Goal: Task Accomplishment & Management: Manage account settings

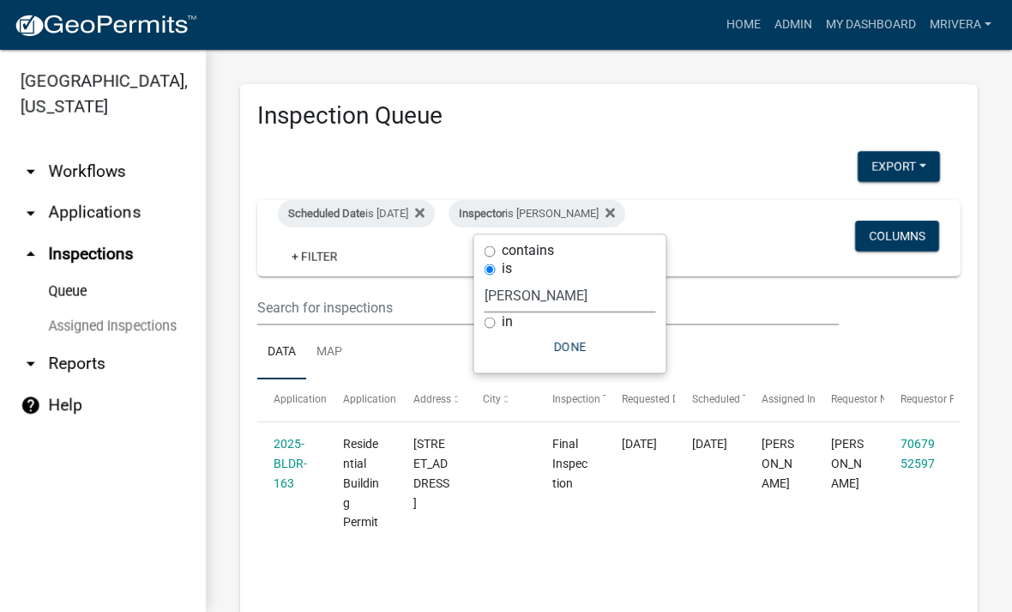
click at [590, 287] on select "Select an option None [PERSON_NAME] [PERSON_NAME] [PERSON_NAME] Quistan [PERSON…" at bounding box center [571, 295] width 172 height 35
select select "a0ea4169-8540-4a2c-b9f4-cf4c1ffdeb95"
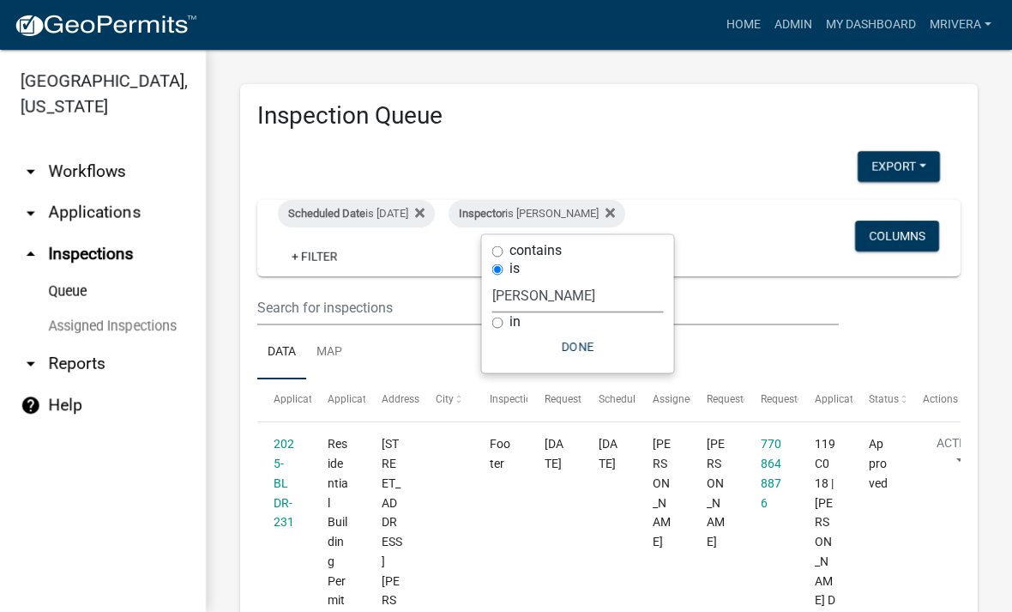
click at [609, 342] on button "Done" at bounding box center [578, 346] width 172 height 31
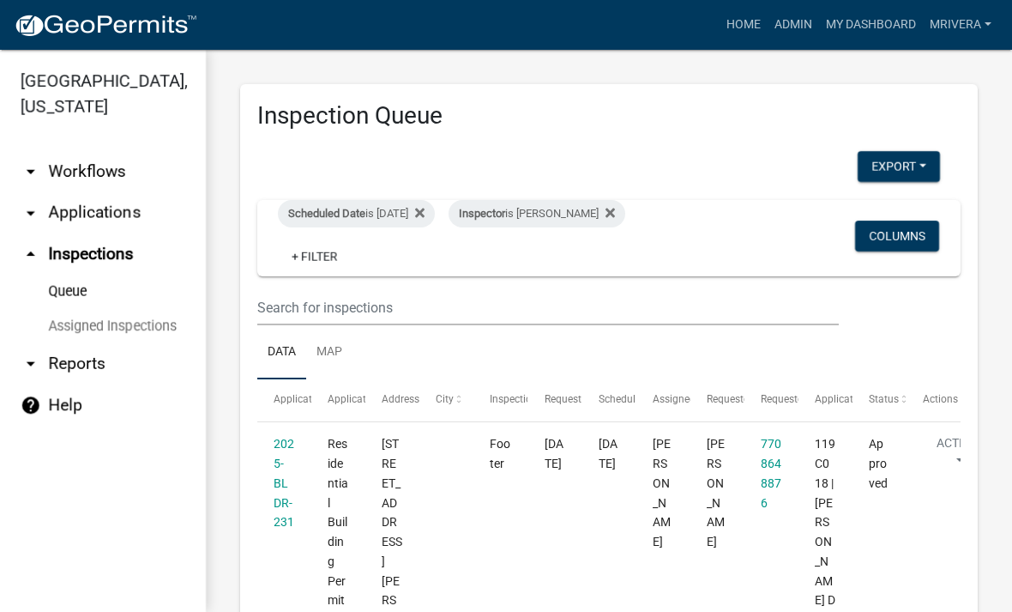
click at [600, 221] on div "Inspector is [PERSON_NAME]" at bounding box center [537, 213] width 177 height 27
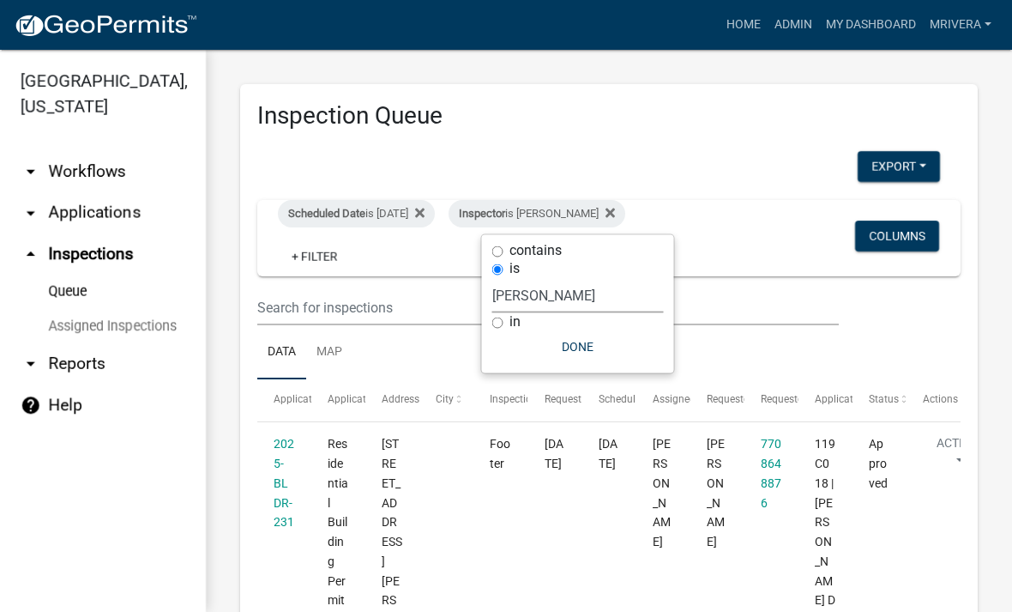
click at [606, 302] on select "Select an option None [PERSON_NAME] [PERSON_NAME] [PERSON_NAME] Quistan [PERSON…" at bounding box center [578, 295] width 172 height 35
select select "07642ab0-564c-47bb-824b-0ccf2da83593"
click at [596, 342] on button "Done" at bounding box center [571, 346] width 172 height 31
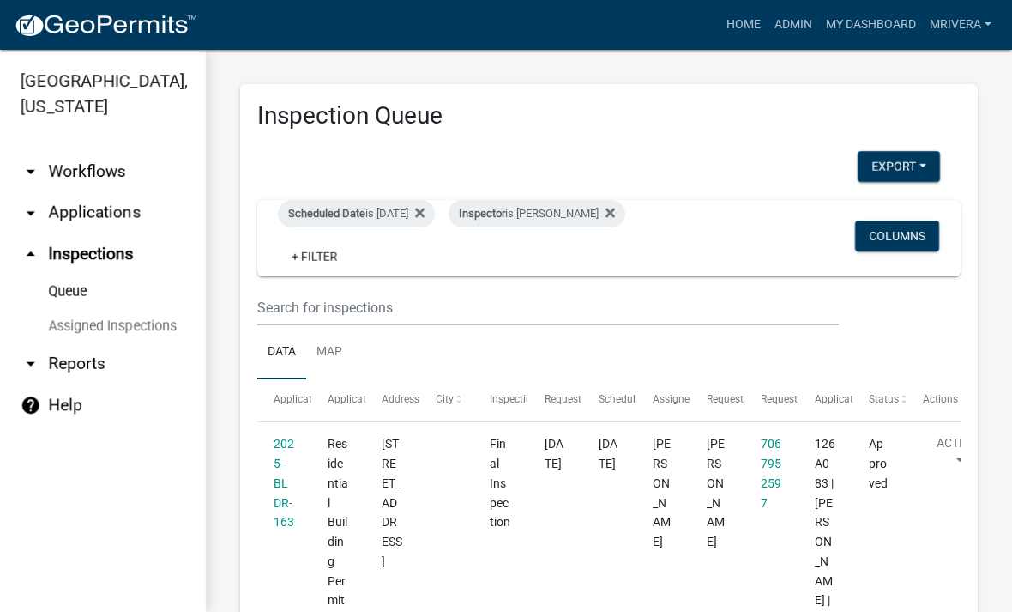
click at [411, 219] on div "Scheduled Date is [DATE]" at bounding box center [356, 213] width 157 height 27
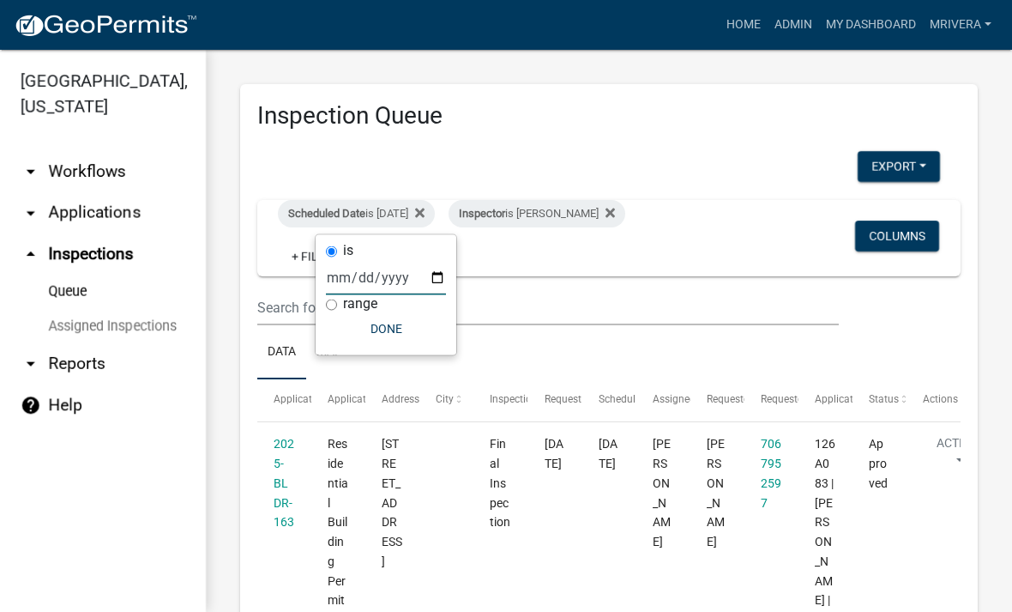
click at [413, 274] on input "[DATE]" at bounding box center [386, 277] width 120 height 35
type input "[DATE]"
click at [394, 324] on button "Done" at bounding box center [386, 328] width 120 height 31
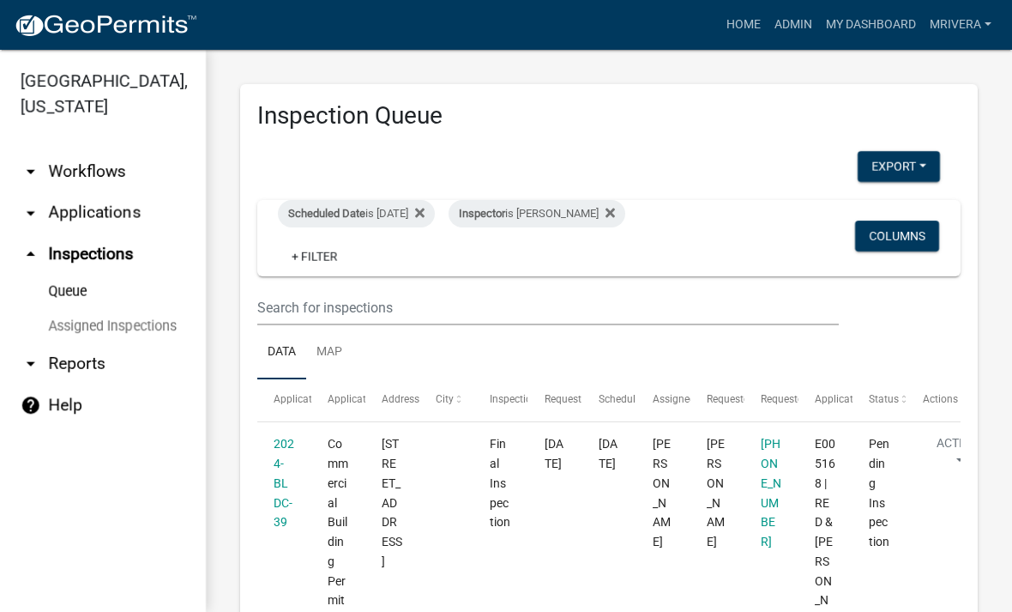
click at [585, 217] on div "Inspector is [PERSON_NAME]" at bounding box center [537, 213] width 177 height 27
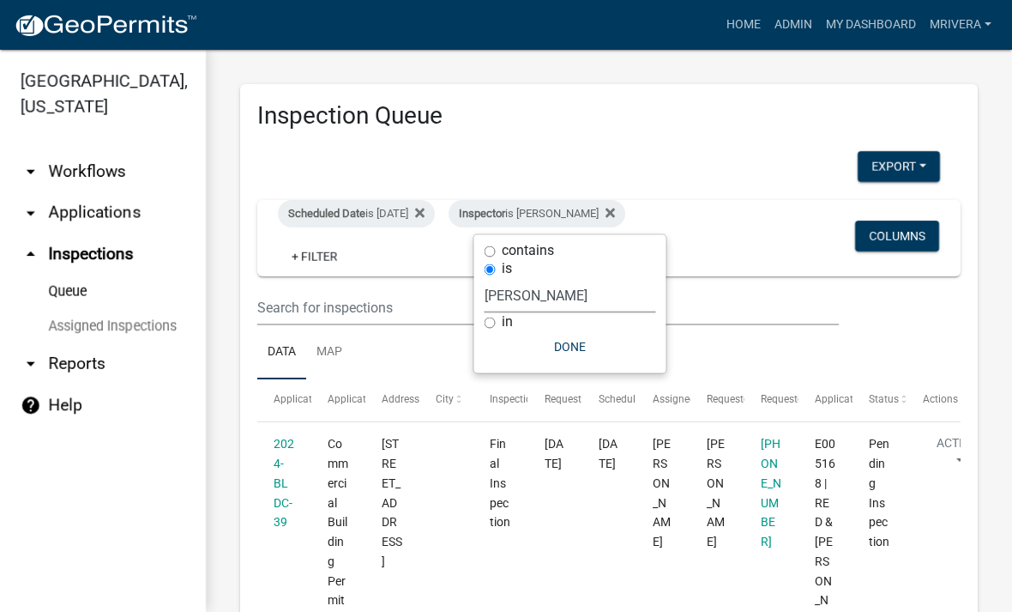
click at [584, 305] on select "Select an option None [PERSON_NAME] [PERSON_NAME] [PERSON_NAME] Quistan [PERSON…" at bounding box center [571, 295] width 172 height 35
select select "a0ea4169-8540-4a2c-b9f4-cf4c1ffdeb95"
click at [598, 340] on button "Done" at bounding box center [578, 346] width 172 height 31
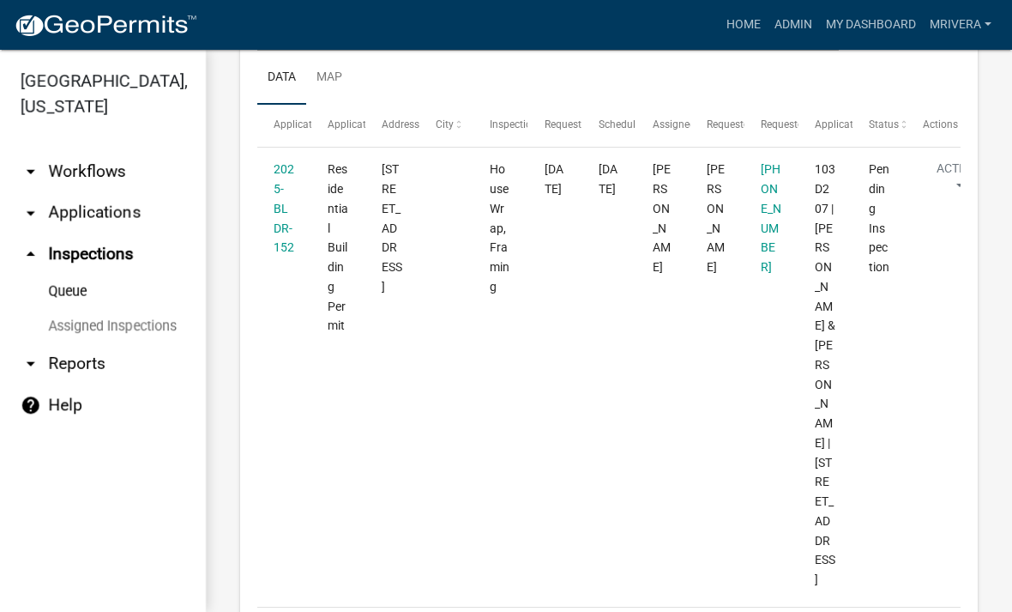
scroll to position [273, 0]
